Goal: Transaction & Acquisition: Purchase product/service

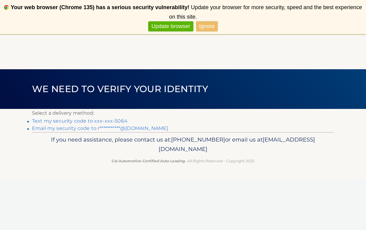
click at [107, 121] on link "Text my security code to xxx-xxx-5064" at bounding box center [79, 121] width 95 height 6
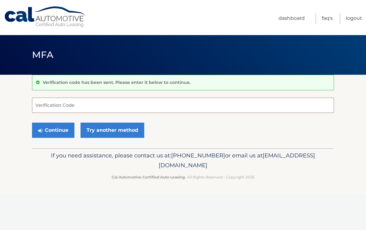
click at [61, 105] on input "Verification Code" at bounding box center [183, 104] width 302 height 15
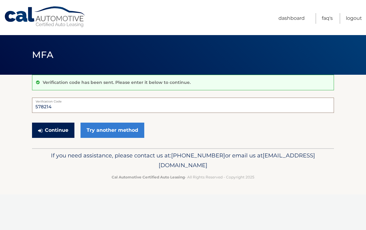
type input "578214"
click at [50, 133] on button "Continue" at bounding box center [53, 129] width 42 height 15
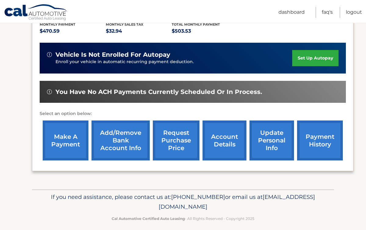
scroll to position [134, 0]
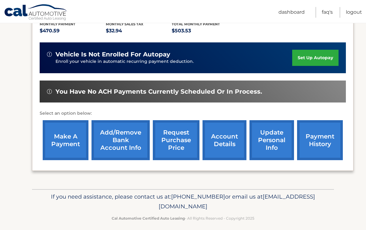
click at [57, 148] on link "make a payment" at bounding box center [66, 140] width 46 height 40
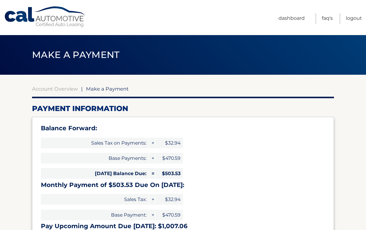
select select "MGVhNzk0ZDUtZWQ2Ni00YWY0LWJmMjEtZGFjZDQzYTk5Yzk2"
click at [60, 89] on link "Account Overview" at bounding box center [55, 89] width 46 height 6
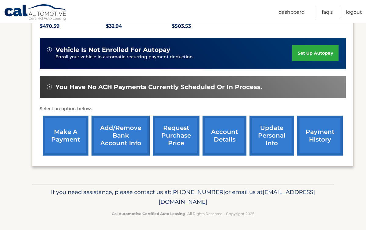
scroll to position [139, 0]
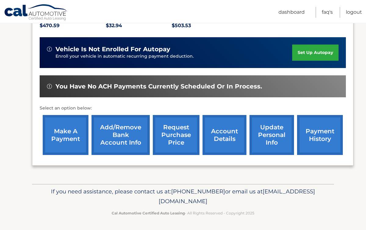
click at [316, 136] on link "payment history" at bounding box center [320, 135] width 46 height 40
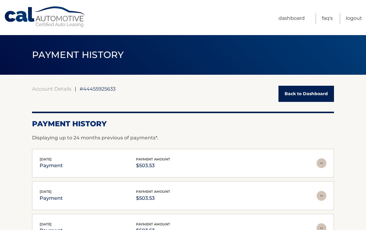
click at [287, 93] on link "Back to Dashboard" at bounding box center [305, 94] width 55 height 16
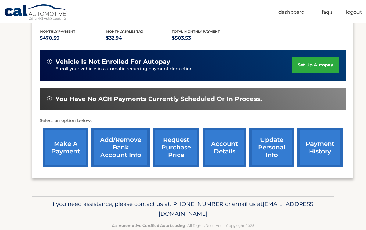
scroll to position [139, 0]
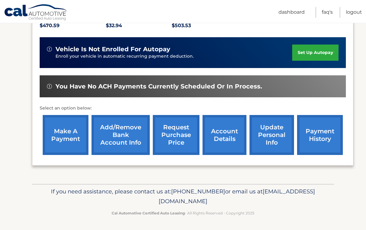
click at [311, 136] on link "payment history" at bounding box center [320, 135] width 46 height 40
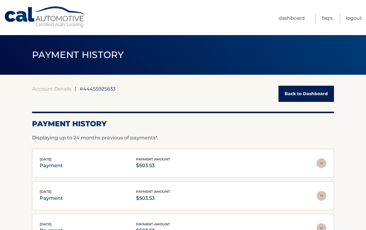
click at [297, 94] on link "Back to Dashboard" at bounding box center [305, 94] width 55 height 16
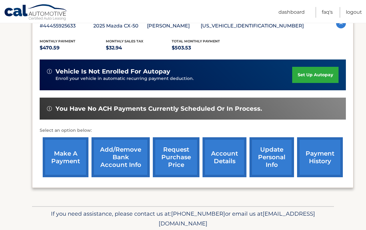
scroll to position [139, 0]
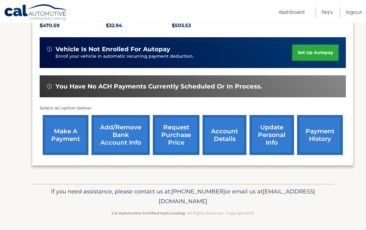
click at [67, 134] on link "make a payment" at bounding box center [66, 135] width 46 height 40
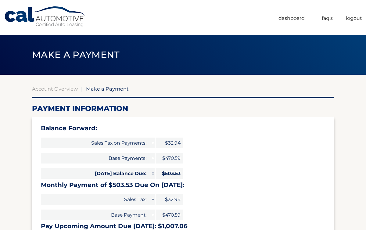
select select "MGVhNzk0ZDUtZWQ2Ni00YWY0LWJmMjEtZGFjZDQzYTk5Yzk2"
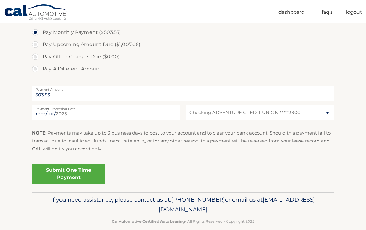
scroll to position [247, 0]
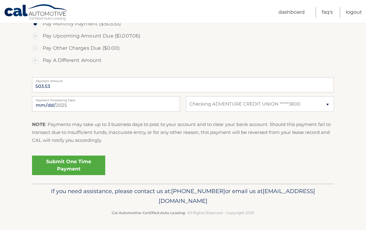
click at [59, 161] on link "Submit One Time Payment" at bounding box center [68, 164] width 73 height 19
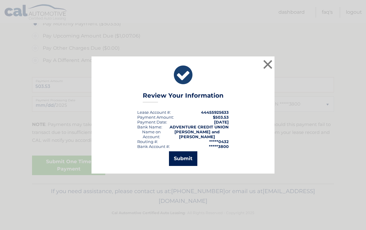
click at [175, 157] on button "Submit" at bounding box center [183, 158] width 28 height 15
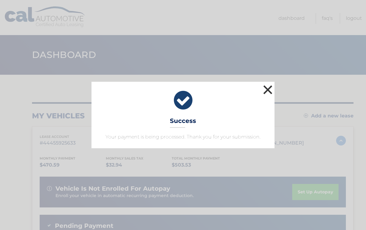
click at [269, 89] on button "×" at bounding box center [267, 89] width 12 height 12
